Goal: Register for event/course

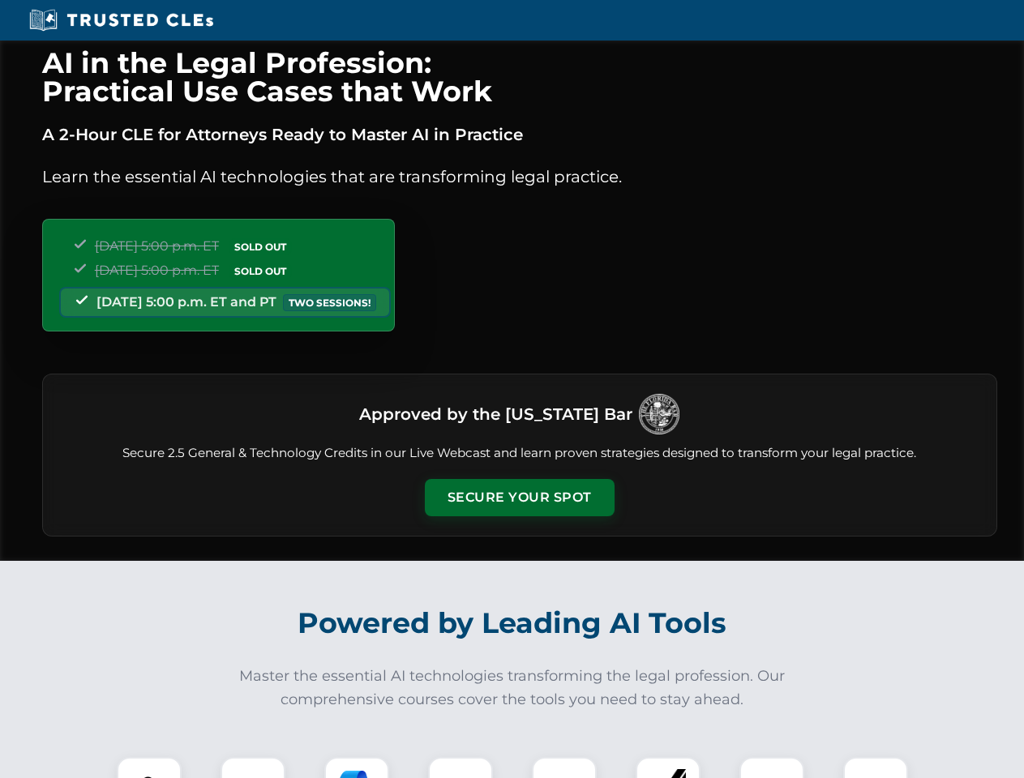
click at [519, 498] on button "Secure Your Spot" at bounding box center [520, 497] width 190 height 37
click at [149, 767] on img at bounding box center [149, 789] width 47 height 47
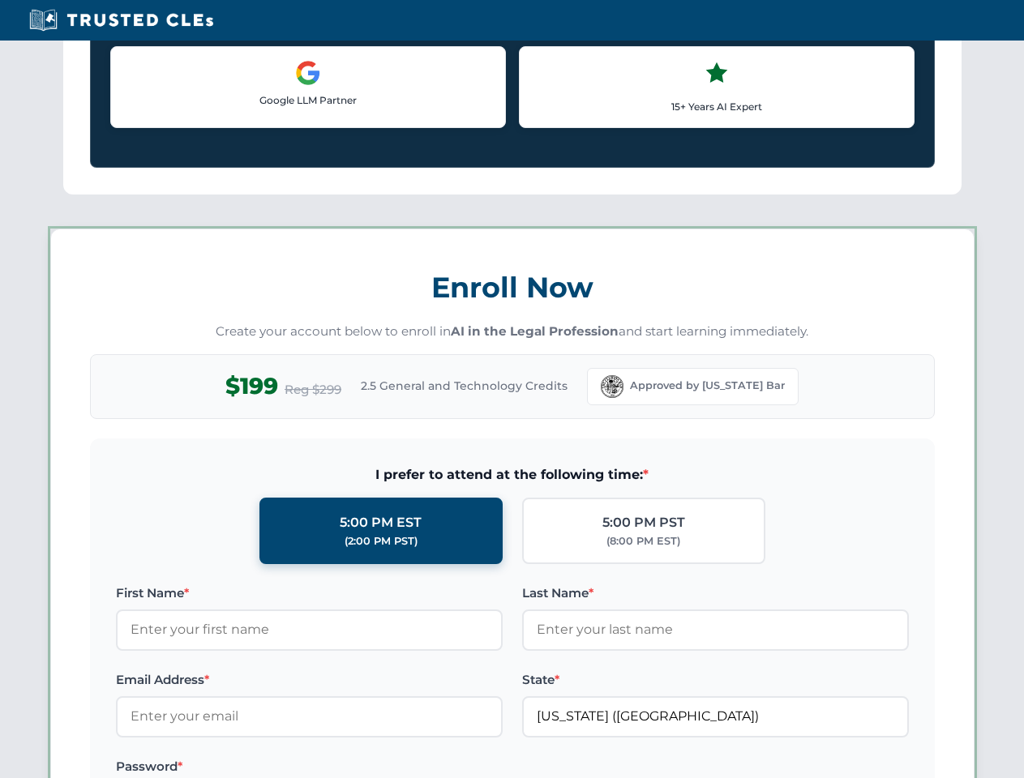
click at [357, 767] on label "Password *" at bounding box center [309, 766] width 387 height 19
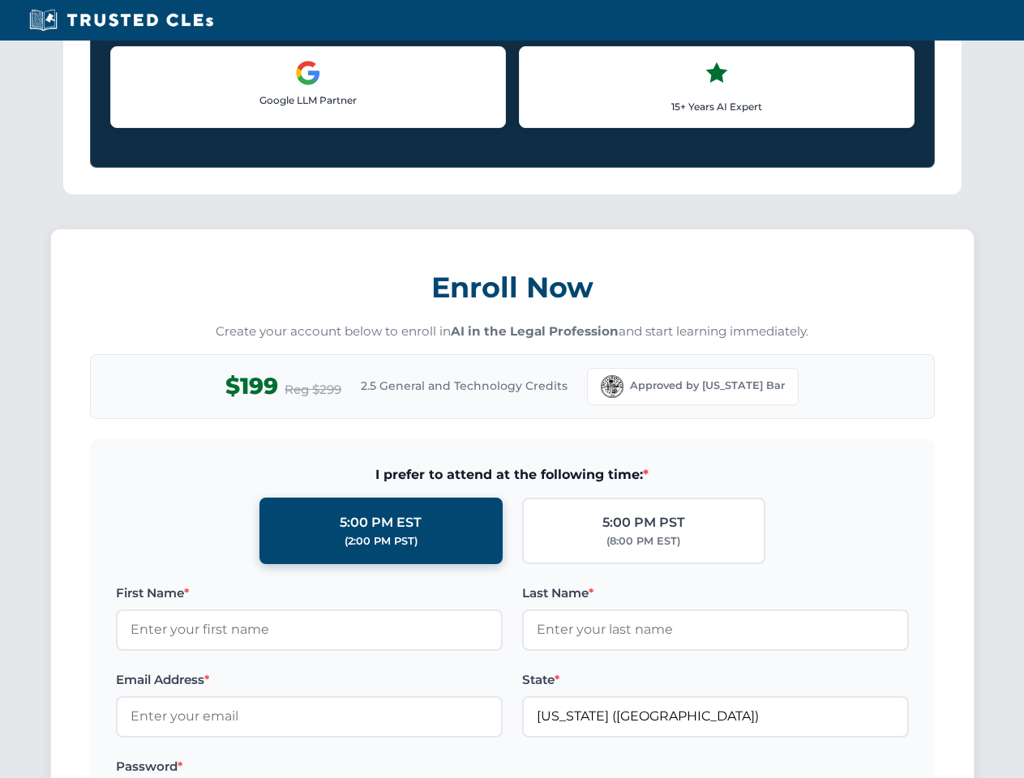
scroll to position [1591, 0]
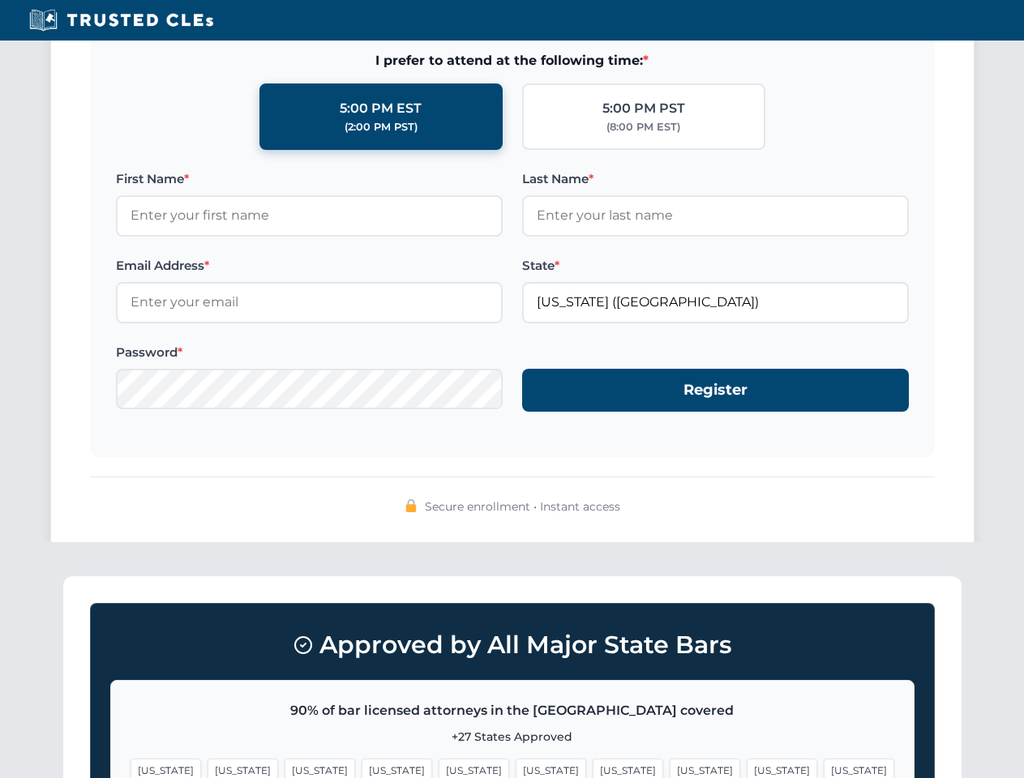
click at [746, 767] on span "[US_STATE]" at bounding box center [781, 771] width 71 height 24
